Goal: Transaction & Acquisition: Obtain resource

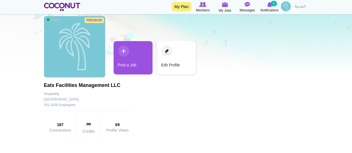
scroll to position [56, 0]
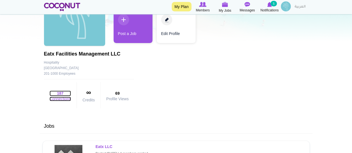
click at [61, 97] on link "187 Connections" at bounding box center [61, 96] width 22 height 11
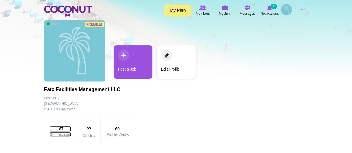
scroll to position [0, 0]
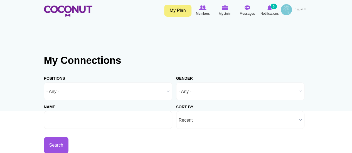
click at [90, 90] on span "- Any -" at bounding box center [105, 92] width 118 height 18
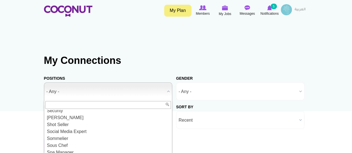
scroll to position [633, 0]
click at [72, 106] on input "text" at bounding box center [107, 105] width 125 height 8
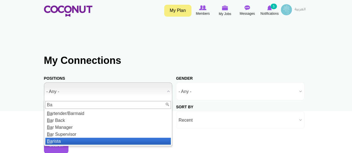
type input "Ba"
click at [58, 141] on li "Ba rista" at bounding box center [107, 141] width 125 height 7
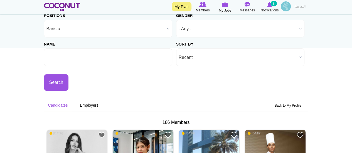
scroll to position [56, 0]
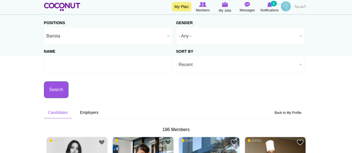
click at [55, 88] on button "Search" at bounding box center [56, 90] width 25 height 17
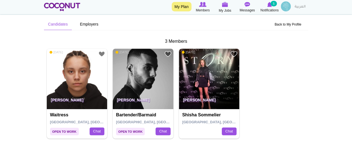
scroll to position [153, 0]
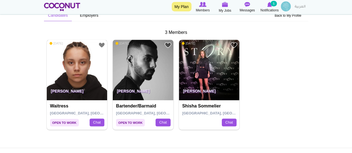
click at [82, 81] on img at bounding box center [77, 70] width 61 height 61
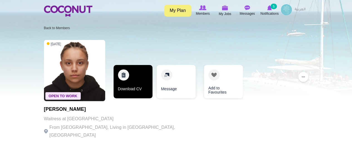
click at [137, 82] on link "Download CV" at bounding box center [132, 81] width 39 height 33
